Goal: Transaction & Acquisition: Purchase product/service

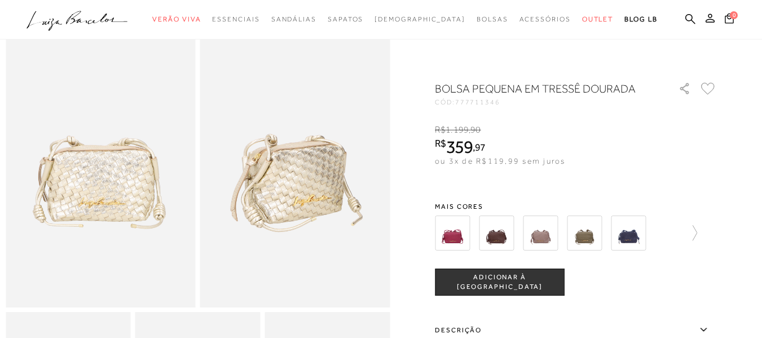
scroll to position [56, 0]
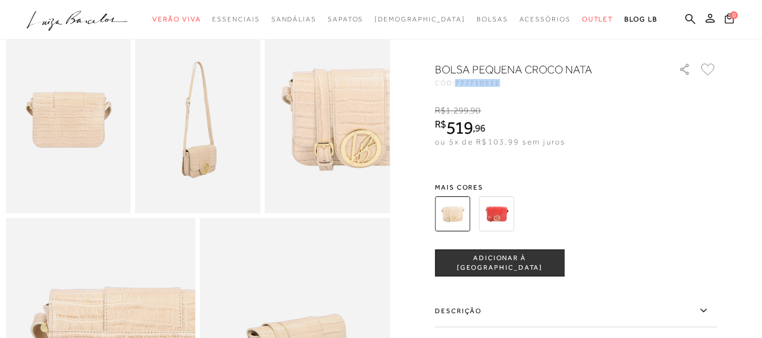
scroll to position [226, 0]
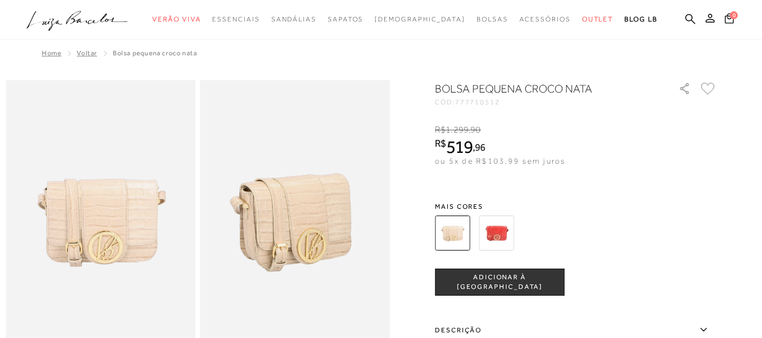
click at [492, 96] on h1 "BOLSA PEQUENA CROCO NATA" at bounding box center [540, 89] width 211 height 16
click at [496, 100] on span "777710512" at bounding box center [477, 102] width 45 height 8
click at [478, 111] on div "BOLSA PEQUENA CROCO NATA CÓD: 777710512 × É necessário selecionar um tamanho pa…" at bounding box center [576, 301] width 282 height 441
click at [480, 105] on span "777710512" at bounding box center [477, 102] width 45 height 8
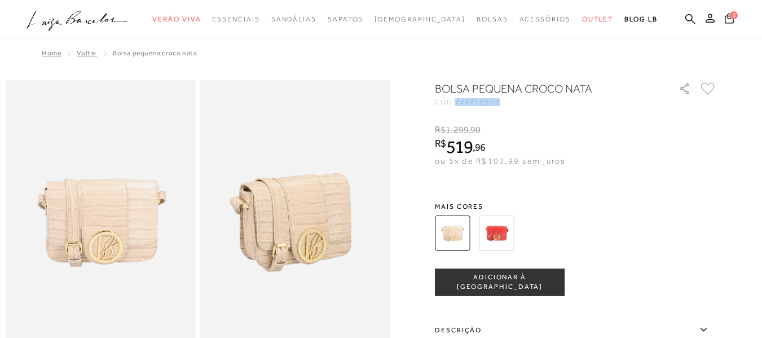
click at [480, 105] on span "777710512" at bounding box center [477, 102] width 45 height 8
click at [672, 201] on div "BOLSA PEQUENA CROCO NATA CÓD: 777710512 × É necessário selecionar um tamanho pa…" at bounding box center [576, 301] width 282 height 441
click at [493, 104] on span "777710512" at bounding box center [477, 102] width 45 height 8
click at [515, 109] on div "BOLSA PEQUENA CROCO NATA CÓD: 777710512 × É necessário selecionar um tamanho pa…" at bounding box center [576, 301] width 282 height 441
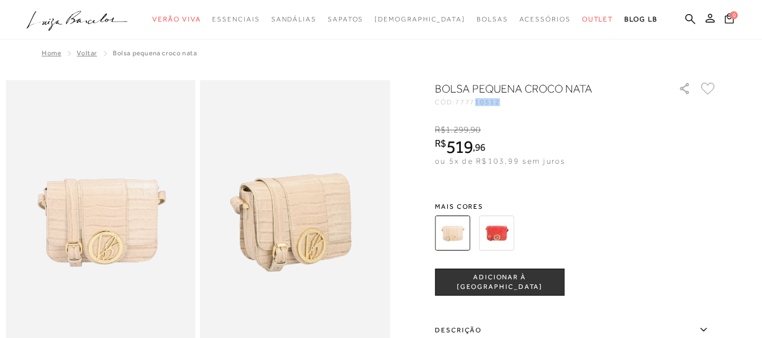
drag, startPoint x: 509, startPoint y: 103, endPoint x: 483, endPoint y: 108, distance: 27.1
click at [483, 108] on div "BOLSA PEQUENA CROCO NATA CÓD: 777710512 × É necessário selecionar um tamanho pa…" at bounding box center [576, 301] width 282 height 441
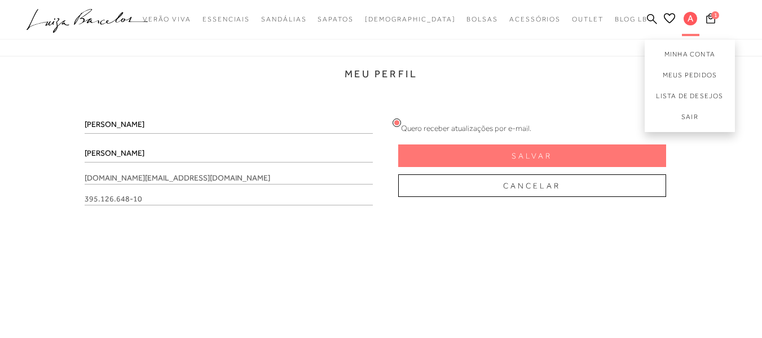
scroll to position [169, 0]
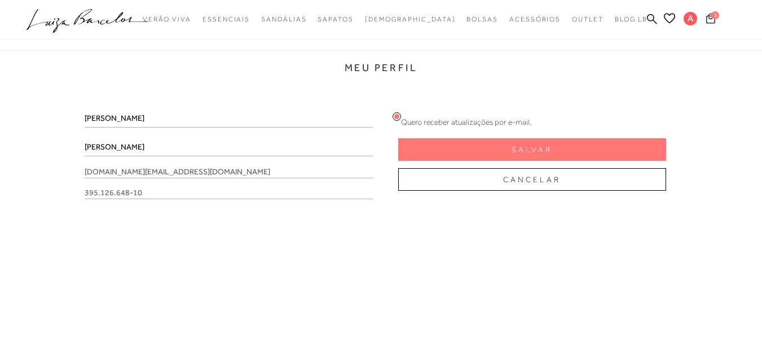
click at [709, 17] on icon at bounding box center [710, 18] width 9 height 10
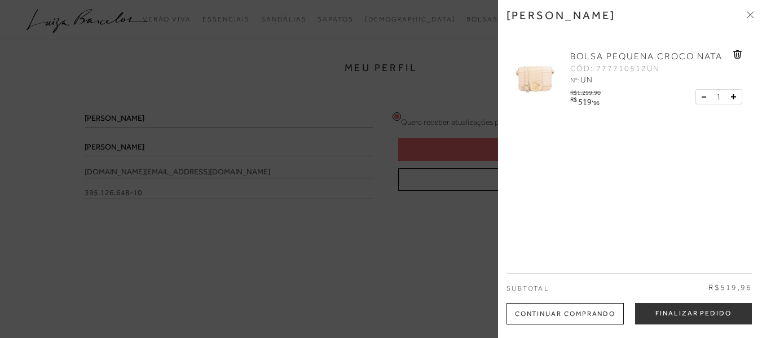
click at [677, 302] on div "Subtotal R$519,96" at bounding box center [628, 288] width 245 height 30
click at [681, 308] on button "Finalizar Pedido" at bounding box center [693, 313] width 117 height 21
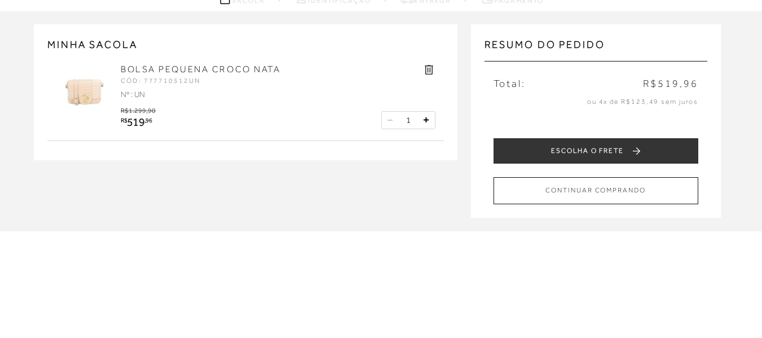
scroll to position [113, 0]
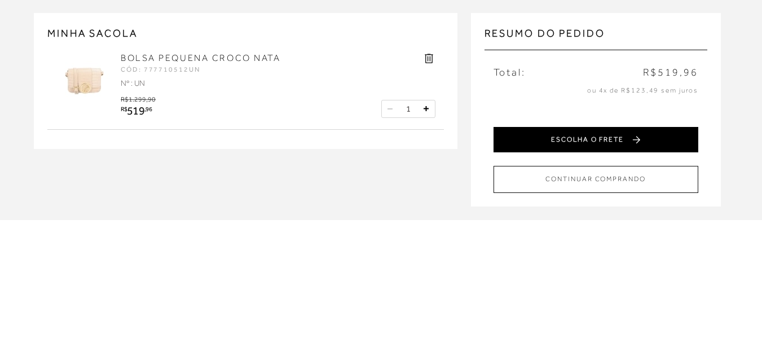
click at [553, 135] on button "ESCOLHA O FRETE" at bounding box center [595, 139] width 205 height 25
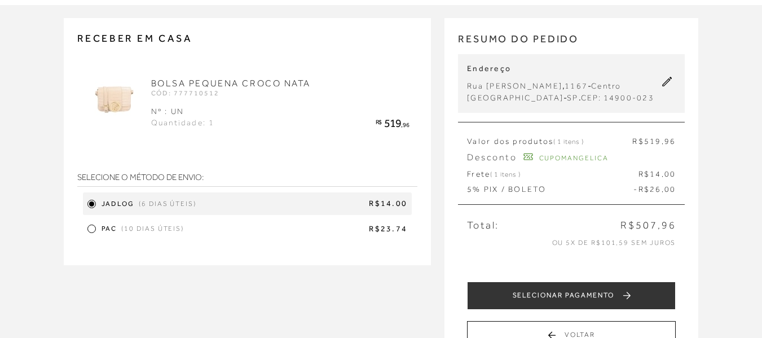
scroll to position [113, 0]
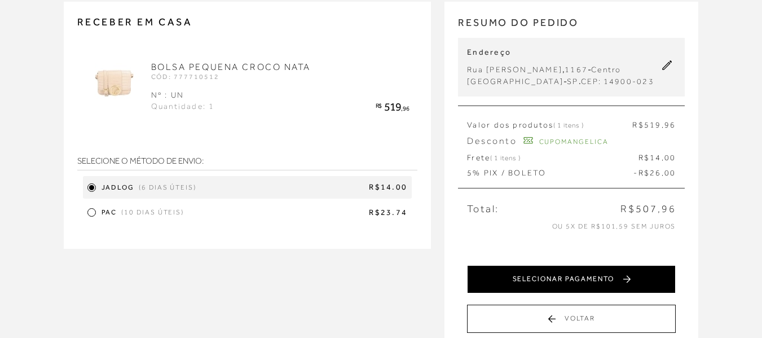
click at [546, 277] on button "SELECIONAR PAGAMENTO" at bounding box center [571, 279] width 209 height 28
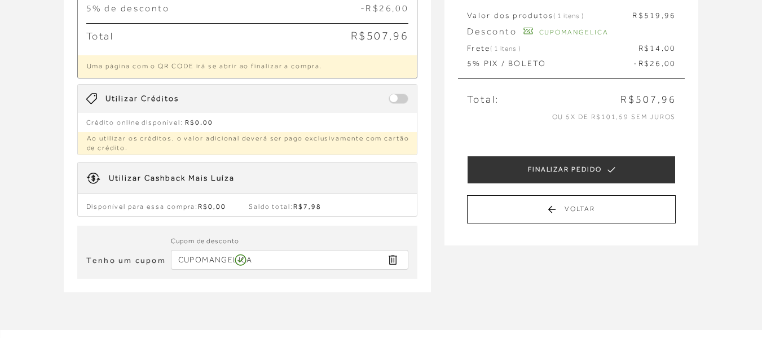
scroll to position [226, 0]
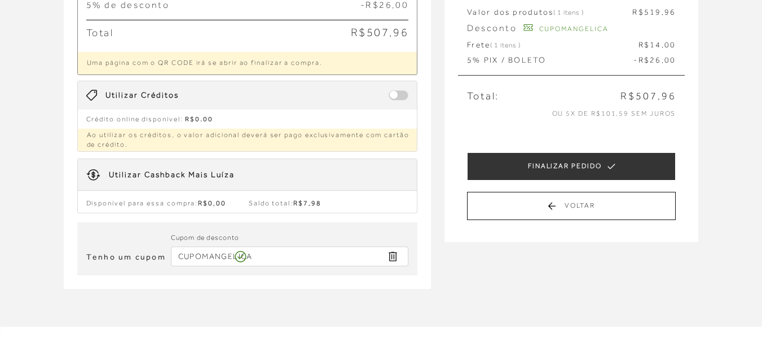
click at [248, 253] on input "CUPOMANGELICA" at bounding box center [290, 256] width 238 height 20
click at [249, 253] on input "CUPOMANGELICA" at bounding box center [290, 256] width 238 height 20
click at [394, 258] on icon "Remover Cupom" at bounding box center [392, 256] width 13 height 13
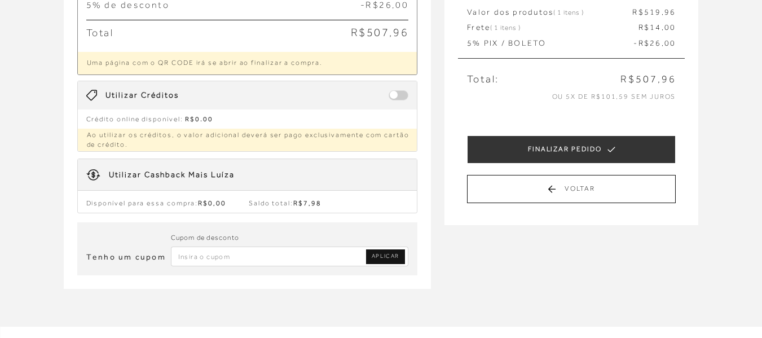
click at [284, 250] on input "Inserir Código da Promoção" at bounding box center [290, 256] width 238 height 20
paste input "CUPOMANGELICA"
type input "CUPOMANGELICA"
click at [367, 255] on link "APLICAR" at bounding box center [385, 256] width 39 height 15
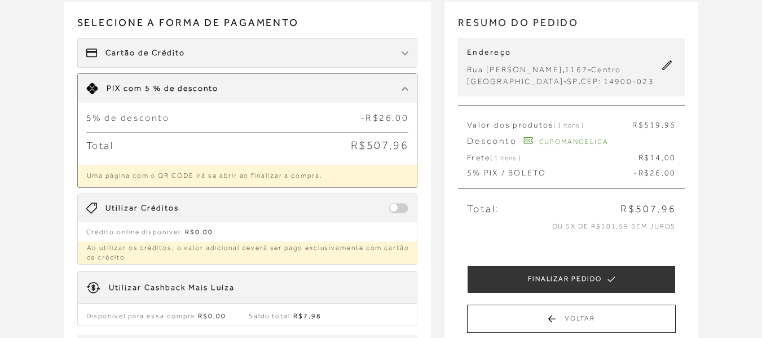
scroll to position [338, 0]
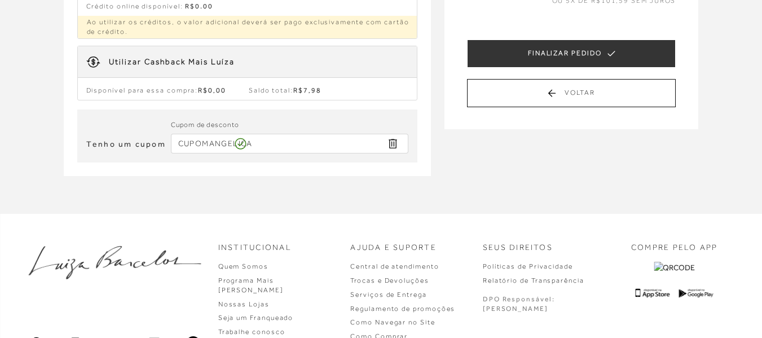
click at [271, 140] on input "CUPOMANGELICA" at bounding box center [290, 144] width 238 height 20
click at [391, 144] on icon "Remover Cupom" at bounding box center [392, 143] width 13 height 13
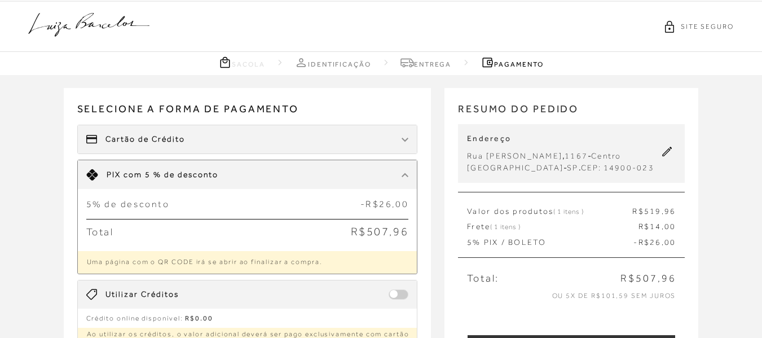
scroll to position [0, 0]
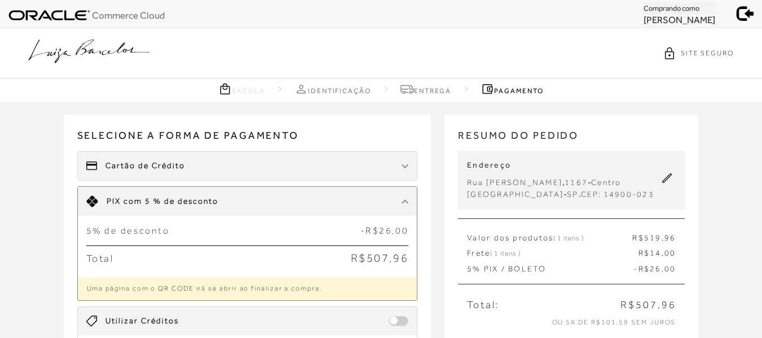
click at [745, 19] on span at bounding box center [746, 12] width 16 height 16
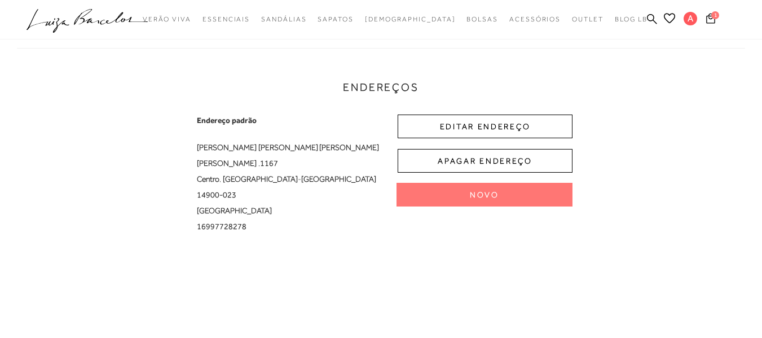
scroll to position [226, 0]
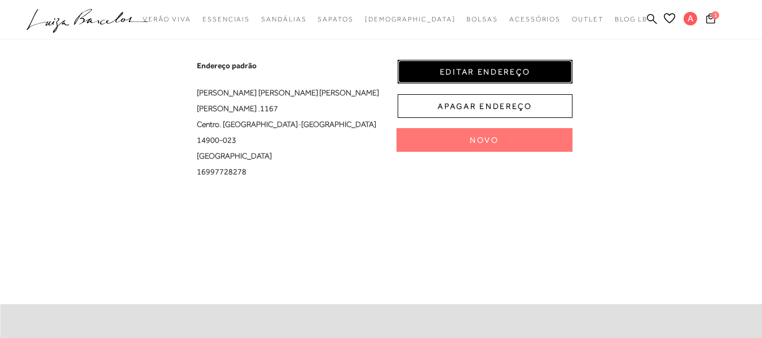
click at [469, 65] on button "EDITAR ENDEREÇO" at bounding box center [485, 72] width 175 height 24
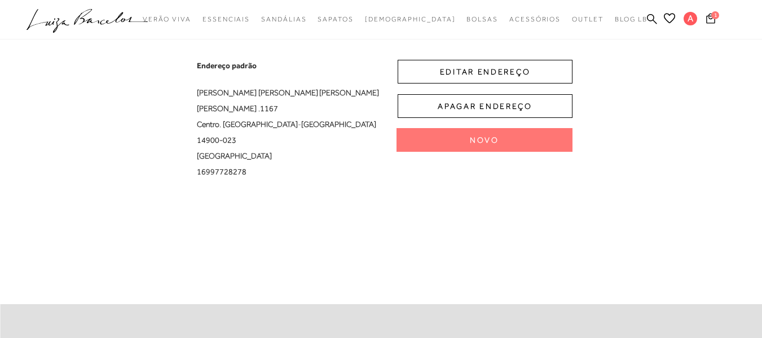
select select "SP"
select select "BR"
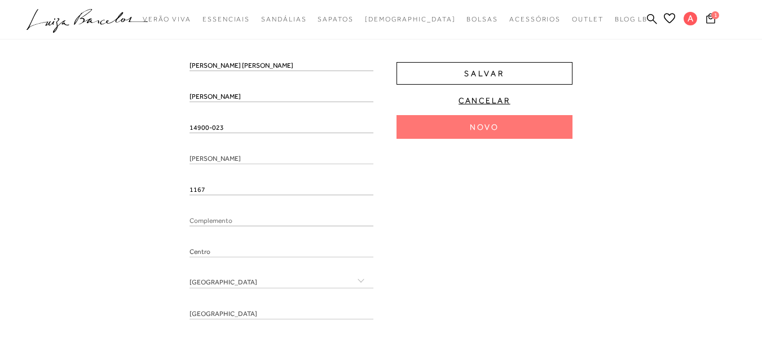
click at [242, 130] on input "14900-023" at bounding box center [281, 127] width 184 height 11
type input "14900023"
click at [235, 187] on input "1167" at bounding box center [281, 189] width 184 height 11
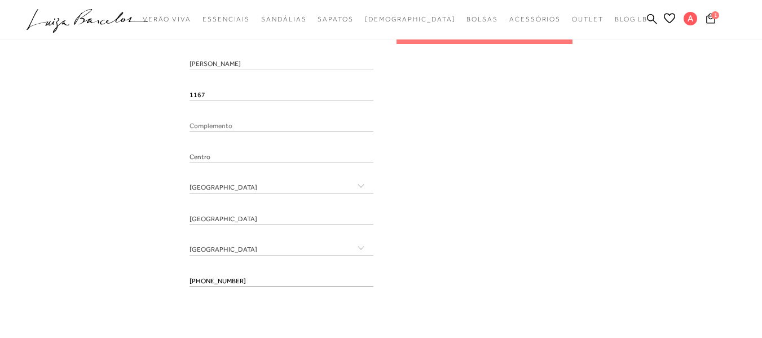
scroll to position [338, 0]
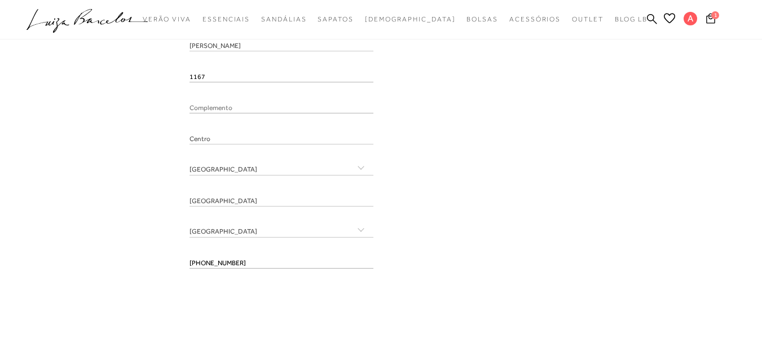
click at [276, 133] on div "[PERSON_NAME] [PERSON_NAME] [PERSON_NAME] 14900023 [PERSON_NAME] 1167 Centro" at bounding box center [281, 112] width 184 height 330
click at [275, 210] on div "[GEOGRAPHIC_DATA]" at bounding box center [281, 205] width 184 height 20
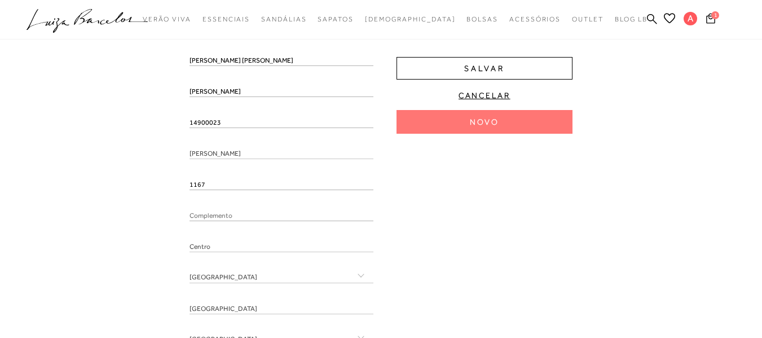
scroll to position [113, 0]
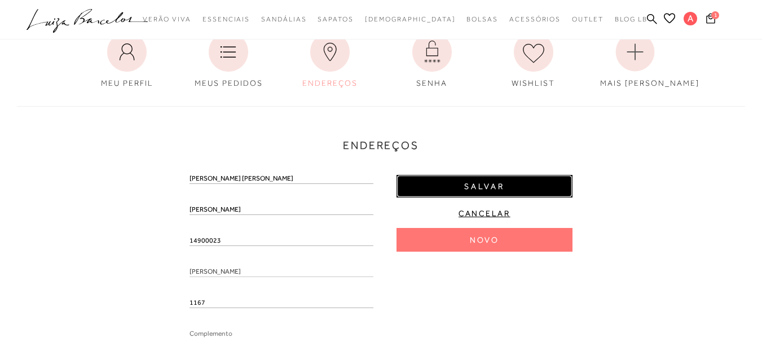
click at [462, 178] on button "Salvar" at bounding box center [484, 186] width 176 height 23
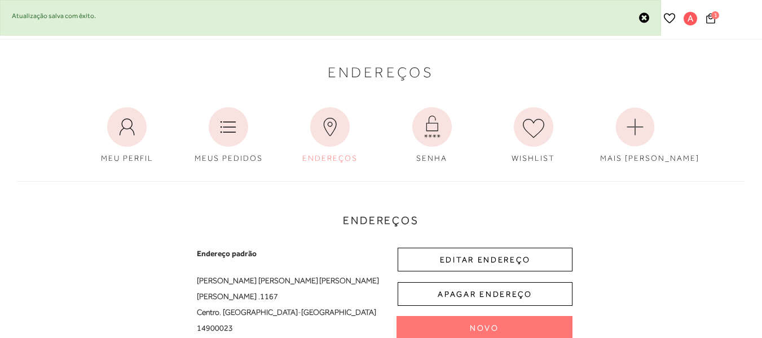
scroll to position [0, 0]
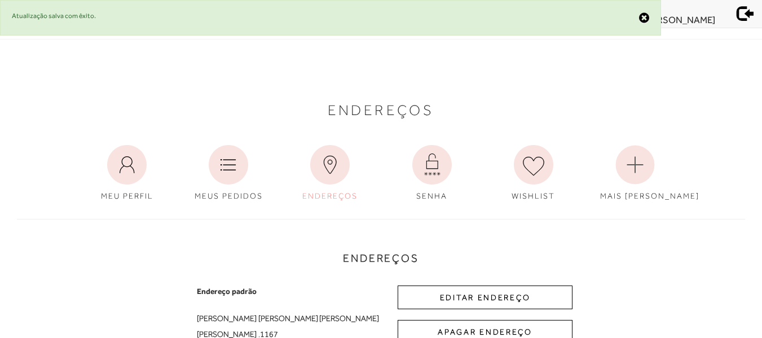
click at [750, 17] on span at bounding box center [746, 12] width 16 height 16
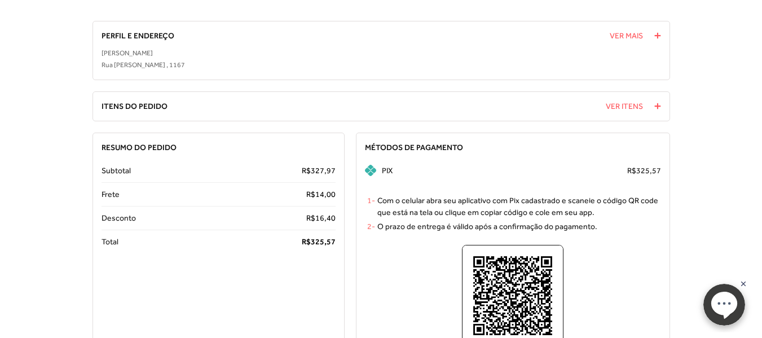
scroll to position [113, 0]
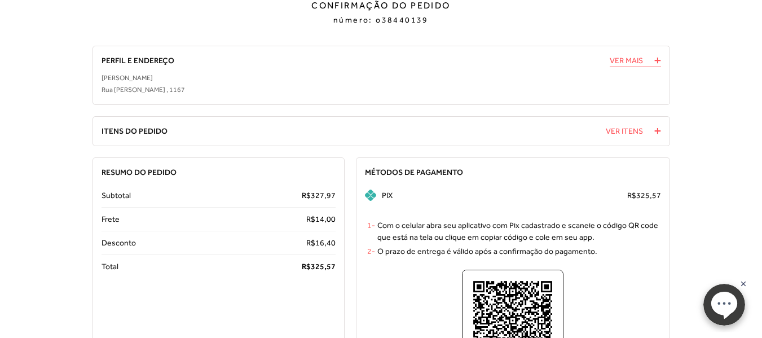
click at [650, 58] on span "Ver Mais" at bounding box center [635, 61] width 51 height 12
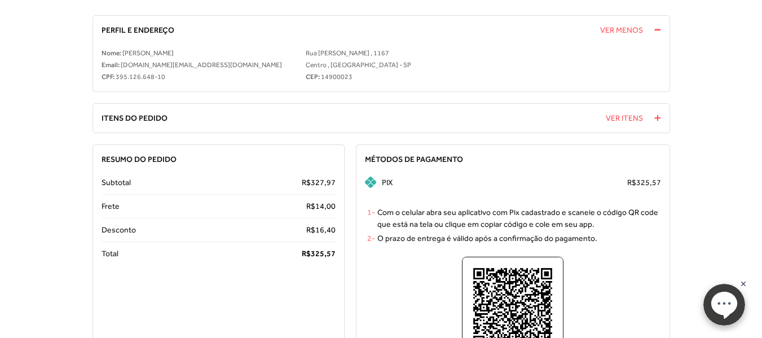
scroll to position [169, 0]
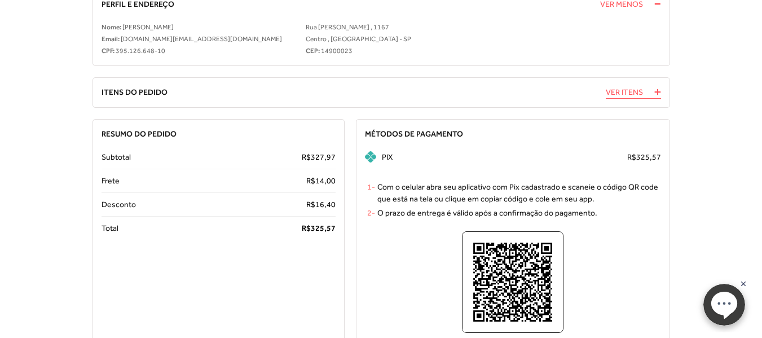
click at [620, 86] on span "Ver Itens" at bounding box center [624, 92] width 37 height 12
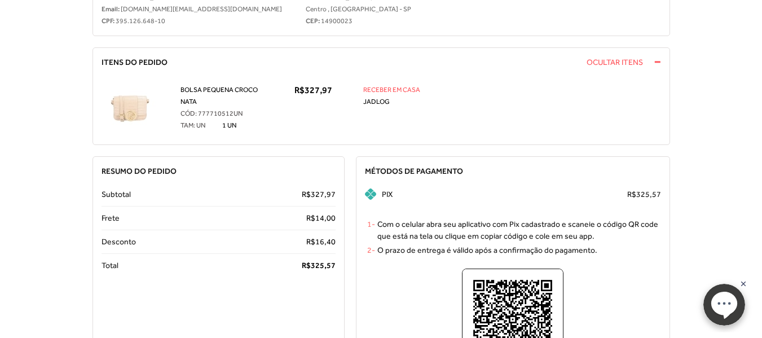
scroll to position [226, 0]
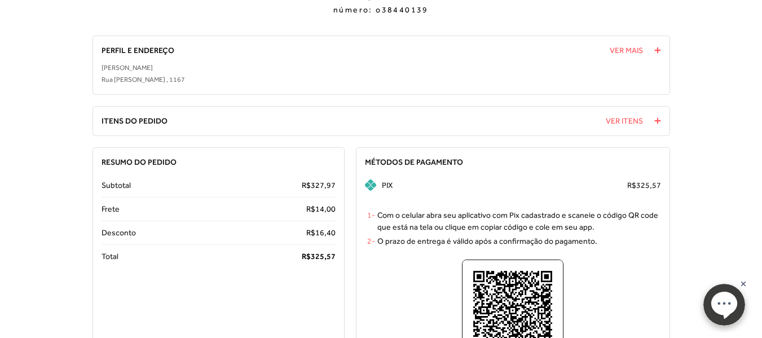
scroll to position [97, 0]
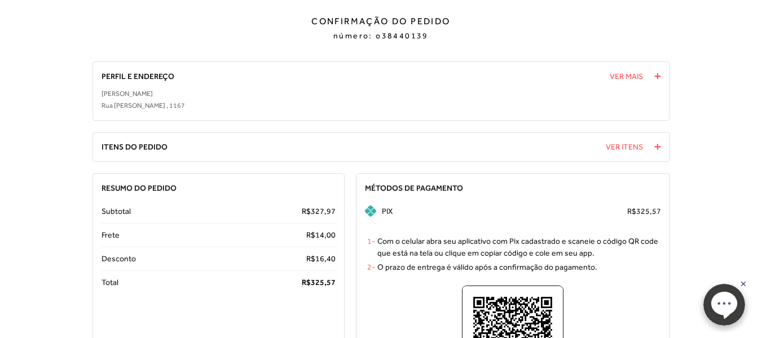
click at [398, 33] on span "o38440139" at bounding box center [402, 35] width 53 height 9
copy span "o38440139"
